Goal: Task Accomplishment & Management: Use online tool/utility

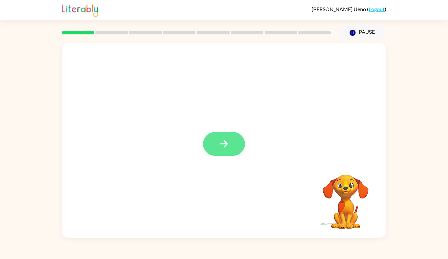
click at [231, 148] on button "button" at bounding box center [224, 144] width 42 height 24
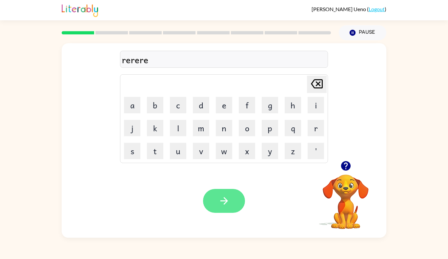
click at [217, 212] on button "button" at bounding box center [224, 201] width 42 height 24
click at [217, 204] on button "button" at bounding box center [224, 201] width 42 height 24
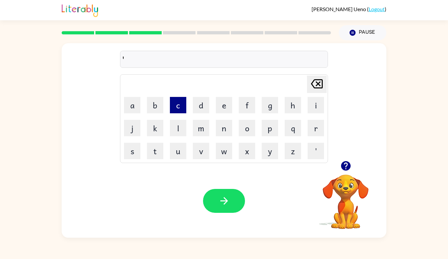
click at [174, 109] on button "c" at bounding box center [178, 105] width 16 height 16
click at [130, 100] on button "a" at bounding box center [132, 105] width 16 height 16
click at [321, 78] on icon "Delete Delete last character input" at bounding box center [317, 84] width 16 height 16
click at [314, 88] on icon at bounding box center [317, 83] width 12 height 9
click at [317, 86] on icon "Delete Delete last character input" at bounding box center [317, 84] width 16 height 16
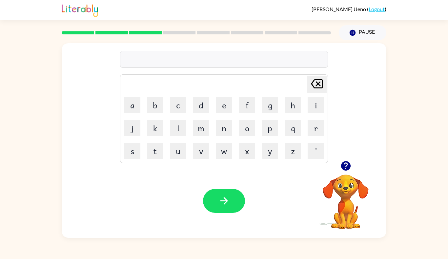
type button "delete"
click at [226, 209] on button "button" at bounding box center [224, 201] width 42 height 24
click at [270, 106] on button "g" at bounding box center [270, 105] width 16 height 16
type button "g"
click at [262, 97] on button "g" at bounding box center [270, 105] width 16 height 16
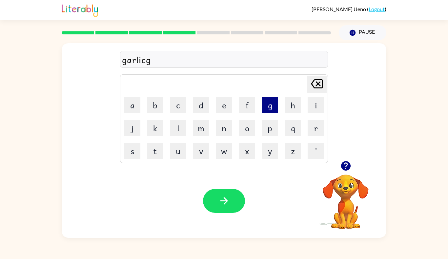
click at [262, 97] on button "g" at bounding box center [270, 105] width 16 height 16
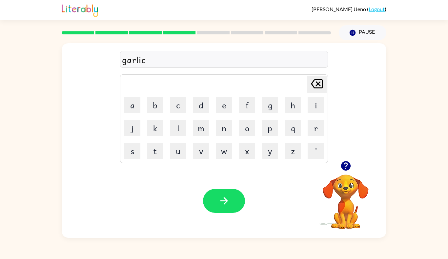
click at [311, 196] on div "Your browser must support playing .mp4 files to use Literably. Please try using…" at bounding box center [224, 201] width 324 height 74
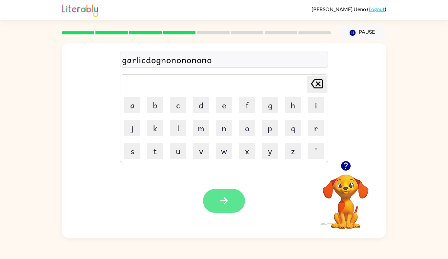
click at [225, 195] on button "button" at bounding box center [224, 201] width 42 height 24
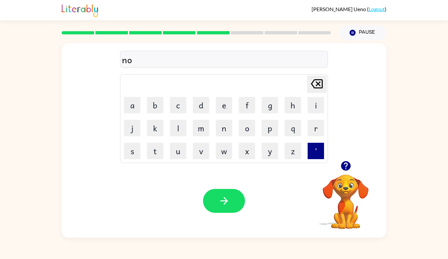
click at [317, 154] on button "'" at bounding box center [315, 151] width 16 height 16
type button "'"
click at [307, 143] on button "'" at bounding box center [315, 151] width 16 height 16
click at [356, 134] on div "no't Delete Delete last character input a b c d e f g h i j k l m n o p q r s t…" at bounding box center [224, 102] width 324 height 118
click at [211, 178] on div "Your browser must support playing .mp4 files to use Literably. Please try using…" at bounding box center [224, 201] width 324 height 74
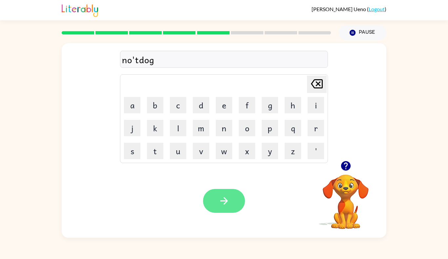
click at [216, 204] on button "button" at bounding box center [224, 201] width 42 height 24
click at [227, 206] on icon "button" at bounding box center [223, 200] width 11 height 11
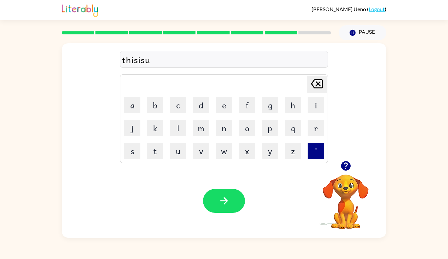
click at [320, 153] on button "'" at bounding box center [315, 151] width 16 height 16
type button "'"
click at [307, 143] on button "'" at bounding box center [315, 151] width 16 height 16
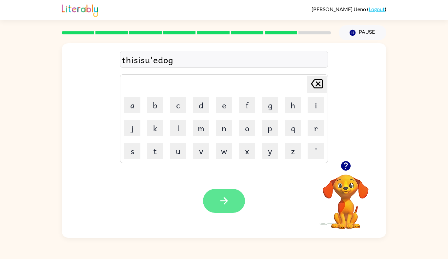
click at [231, 189] on button "button" at bounding box center [224, 201] width 42 height 24
click at [222, 193] on div at bounding box center [224, 201] width 42 height 24
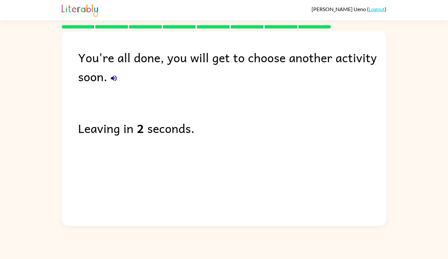
click at [102, 82] on div "You're all done, you will get to choose another activity soon." at bounding box center [232, 67] width 308 height 38
click at [114, 83] on button "button" at bounding box center [113, 78] width 13 height 13
click at [374, 0] on div "Jin Ueno ( Logout )" at bounding box center [224, 10] width 324 height 20
click at [377, 12] on link "Logout" at bounding box center [376, 9] width 16 height 6
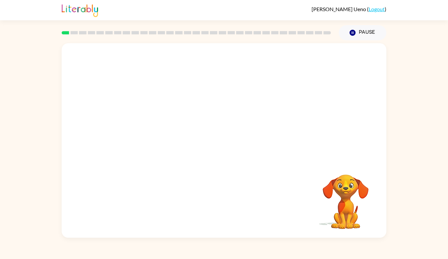
click at [382, 9] on link "Logout" at bounding box center [376, 9] width 16 height 6
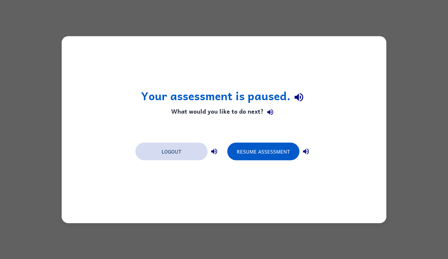
click at [181, 148] on button "Logout" at bounding box center [171, 152] width 72 height 18
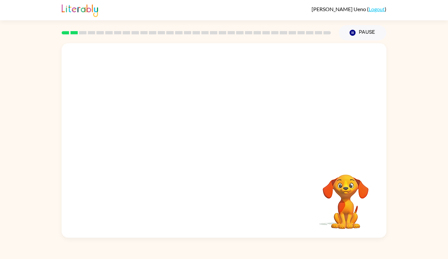
click at [374, 9] on link "Logout" at bounding box center [376, 9] width 16 height 6
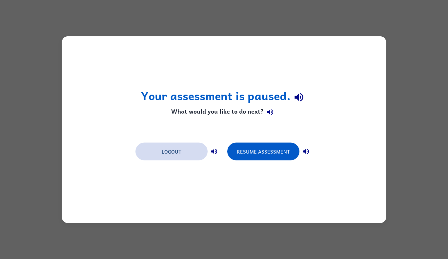
click at [191, 155] on button "Logout" at bounding box center [171, 152] width 72 height 18
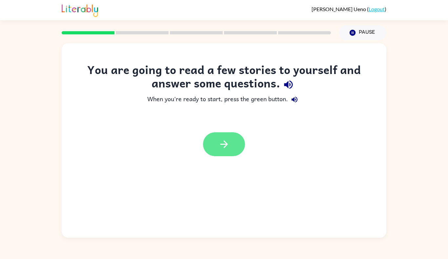
click at [210, 154] on button "button" at bounding box center [224, 144] width 42 height 24
click at [222, 167] on div "You are going to read a few stories to yourself and answer some questions. When…" at bounding box center [224, 140] width 324 height 195
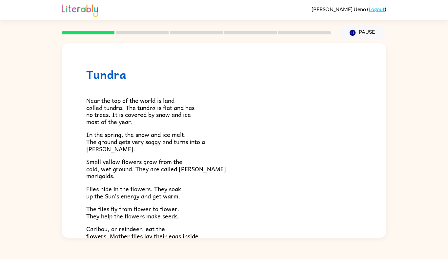
click at [372, 11] on link "Logout" at bounding box center [376, 9] width 16 height 6
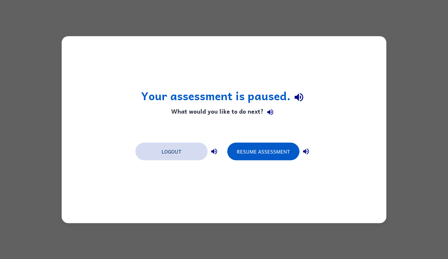
click at [182, 156] on button "Logout" at bounding box center [171, 152] width 72 height 18
